Goal: Download file/media

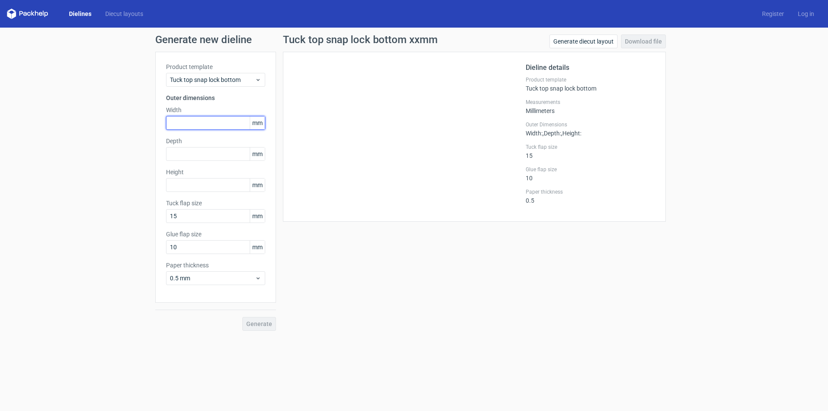
click at [208, 121] on input "text" at bounding box center [215, 123] width 99 height 14
type input "86"
click at [184, 160] on input "text" at bounding box center [215, 154] width 99 height 14
type input "86"
click at [181, 184] on input "text" at bounding box center [215, 185] width 99 height 14
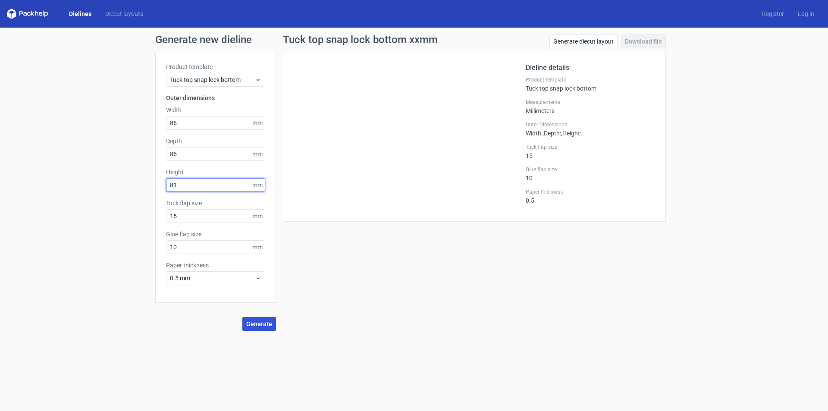
type input "81"
click at [255, 323] on span "Generate" at bounding box center [259, 324] width 26 height 6
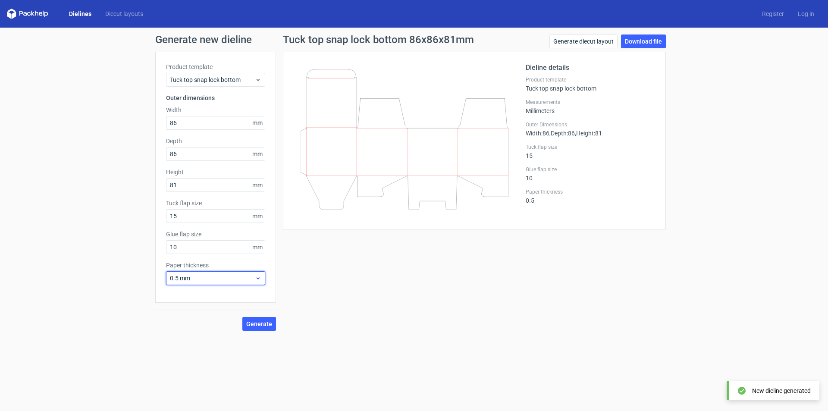
click at [242, 284] on div "0.5 mm" at bounding box center [215, 278] width 99 height 14
click at [202, 324] on div "1 mm" at bounding box center [216, 325] width 92 height 14
click at [252, 325] on span "Generate" at bounding box center [259, 324] width 26 height 6
click at [644, 43] on link "Download file" at bounding box center [643, 42] width 45 height 14
